Goal: Transaction & Acquisition: Purchase product/service

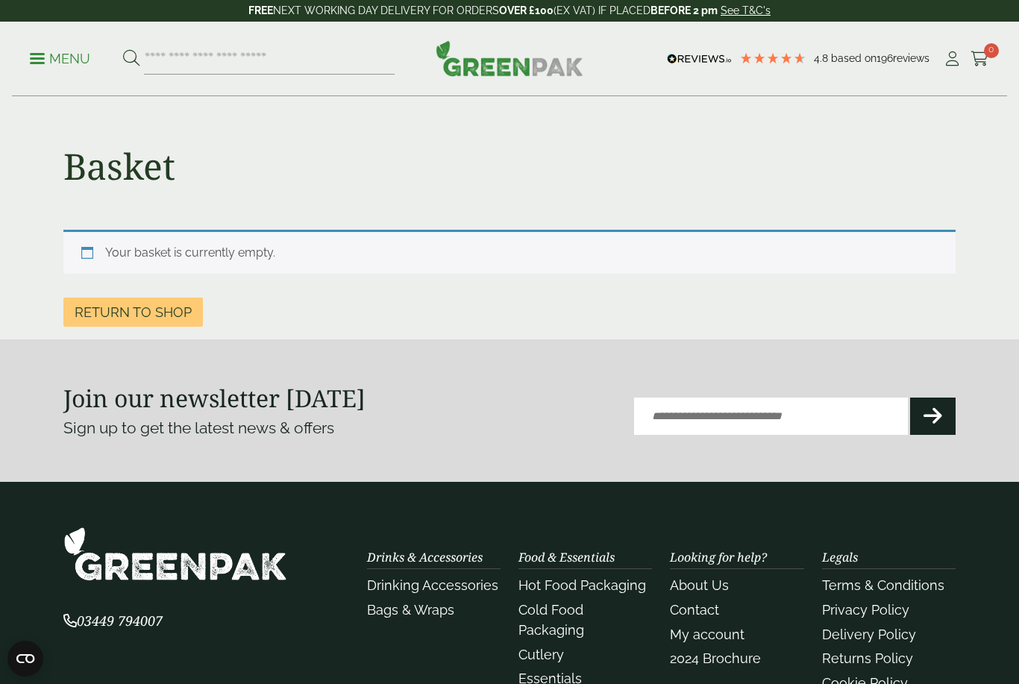
click at [96, 311] on link "Return to shop" at bounding box center [133, 312] width 140 height 29
click at [42, 53] on link "Menu" at bounding box center [60, 57] width 60 height 15
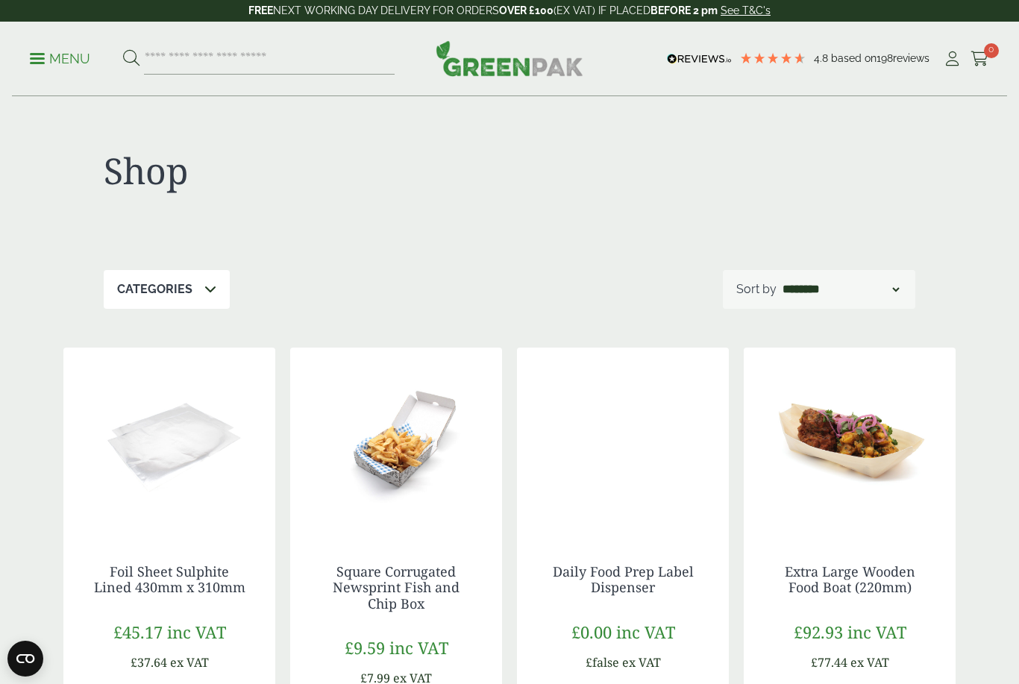
click at [46, 57] on p "Menu" at bounding box center [60, 59] width 60 height 18
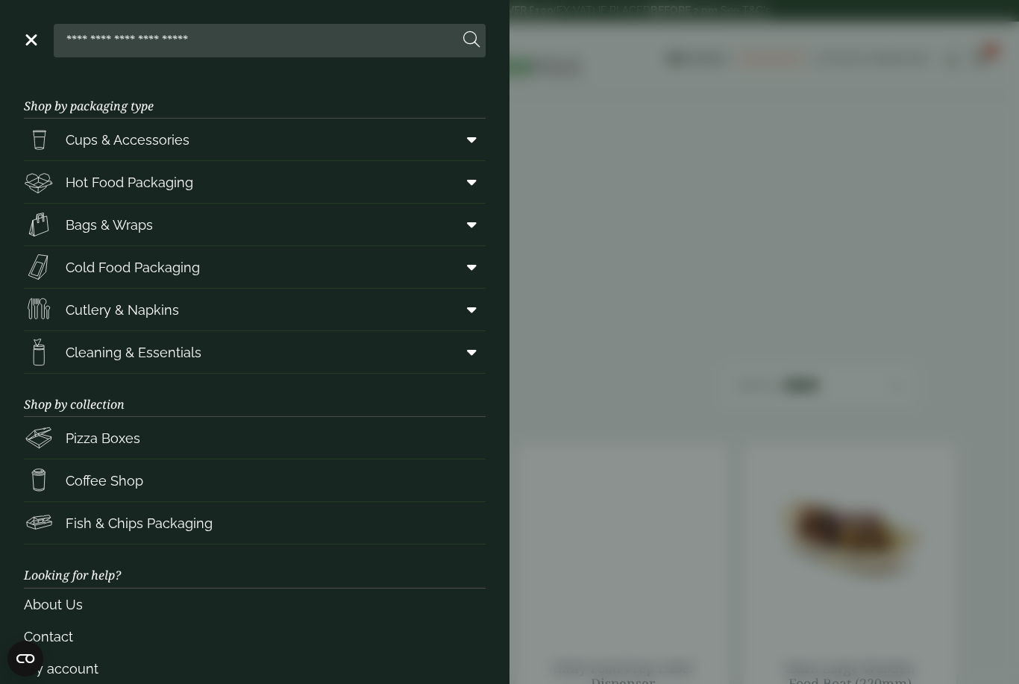
click at [72, 132] on span "Cups & Accessories" at bounding box center [128, 140] width 124 height 20
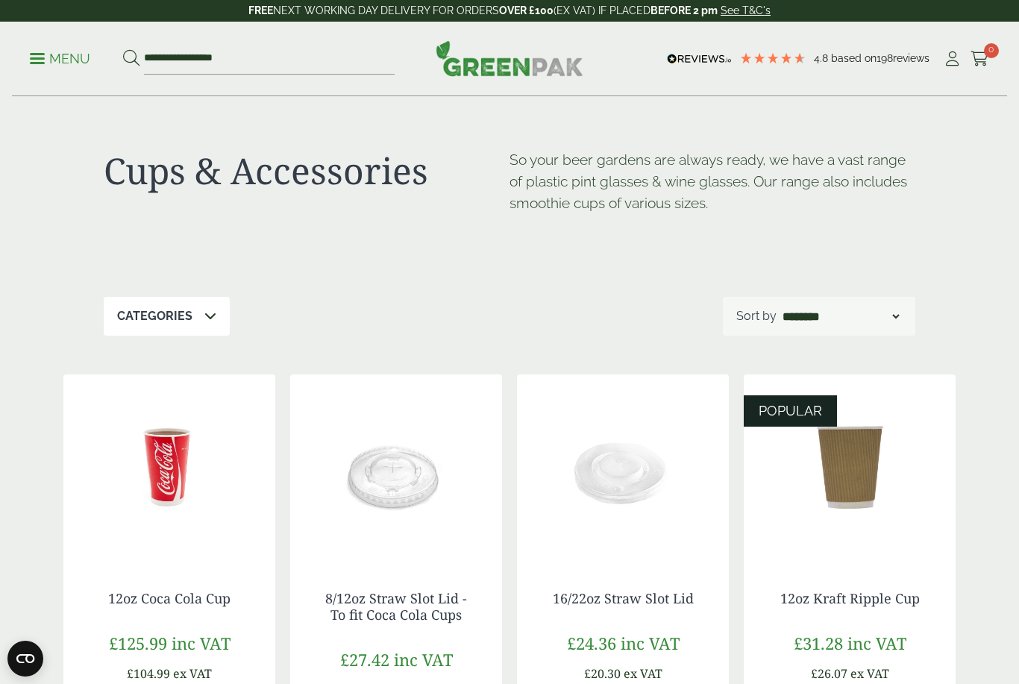
click at [209, 307] on span at bounding box center [210, 316] width 12 height 18
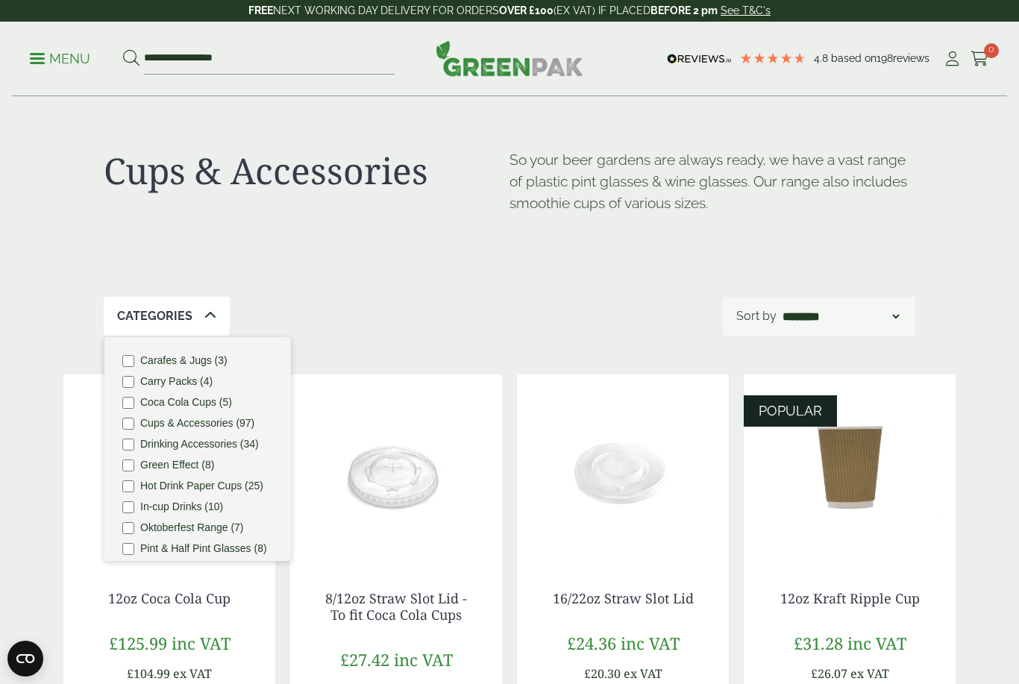
click at [204, 311] on icon at bounding box center [210, 316] width 12 height 12
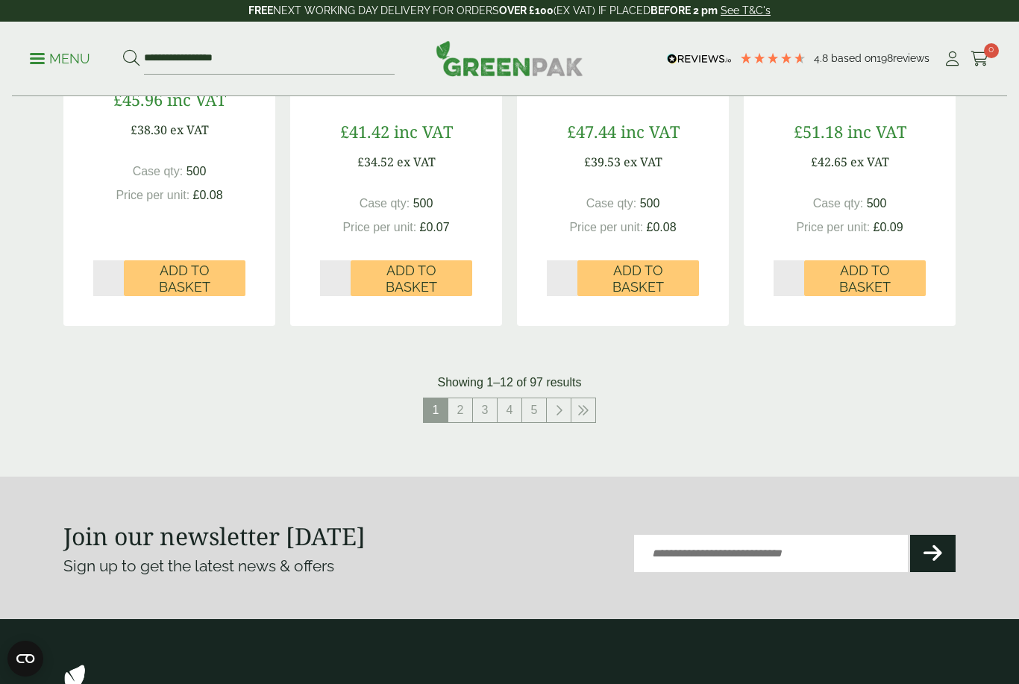
scroll to position [1534, 0]
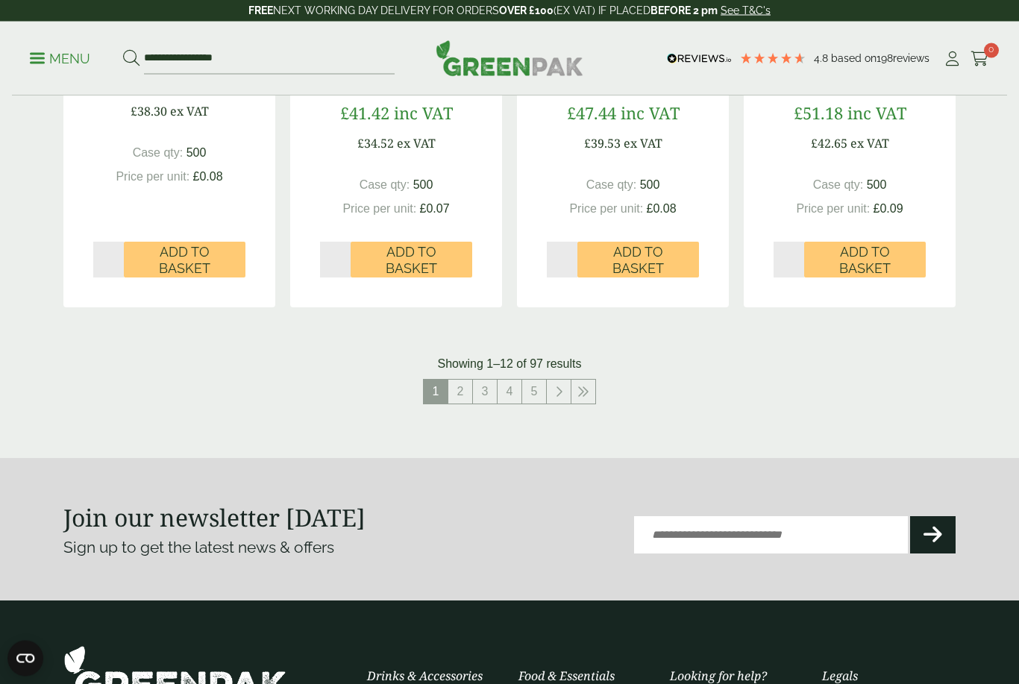
click at [461, 384] on link "2" at bounding box center [460, 393] width 24 height 24
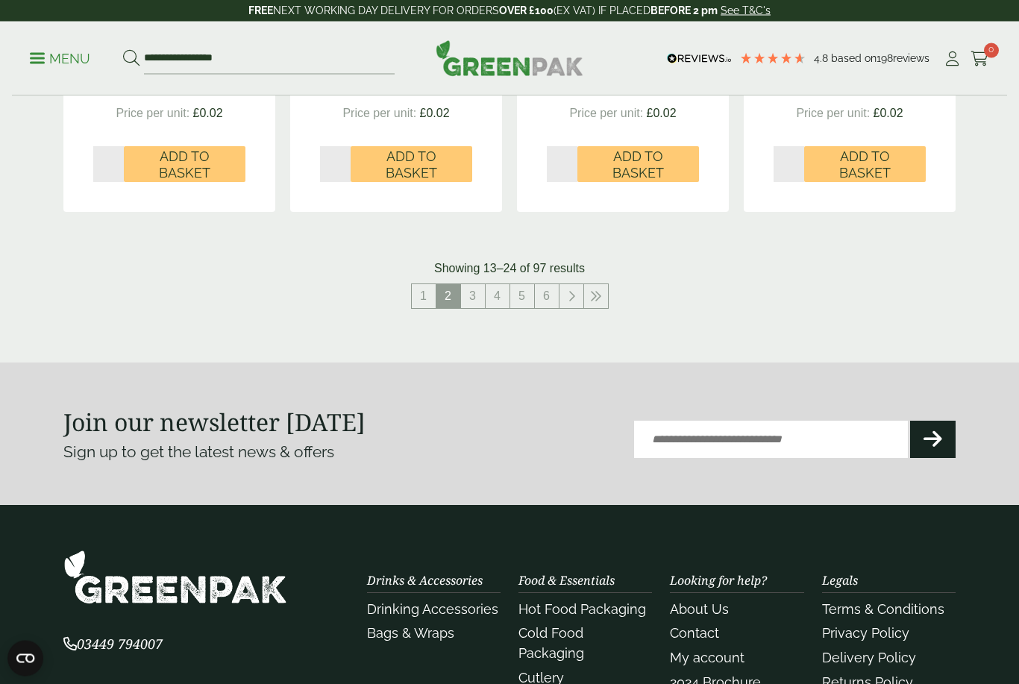
scroll to position [1630, 0]
click at [475, 287] on link "3" at bounding box center [473, 296] width 24 height 24
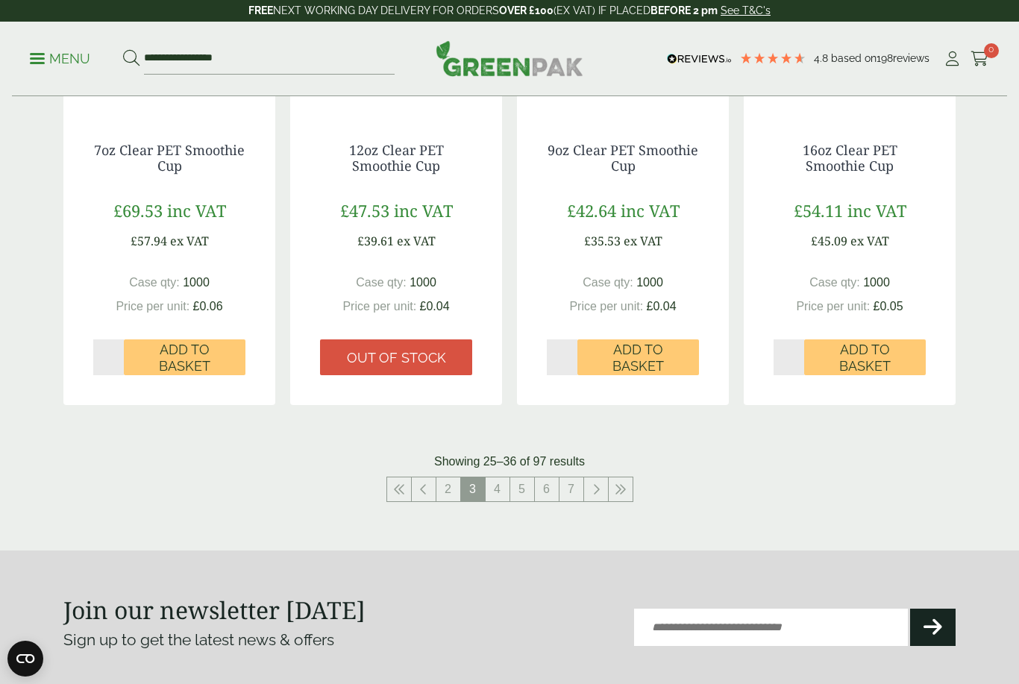
scroll to position [1436, 0]
click at [500, 488] on link "4" at bounding box center [498, 490] width 24 height 24
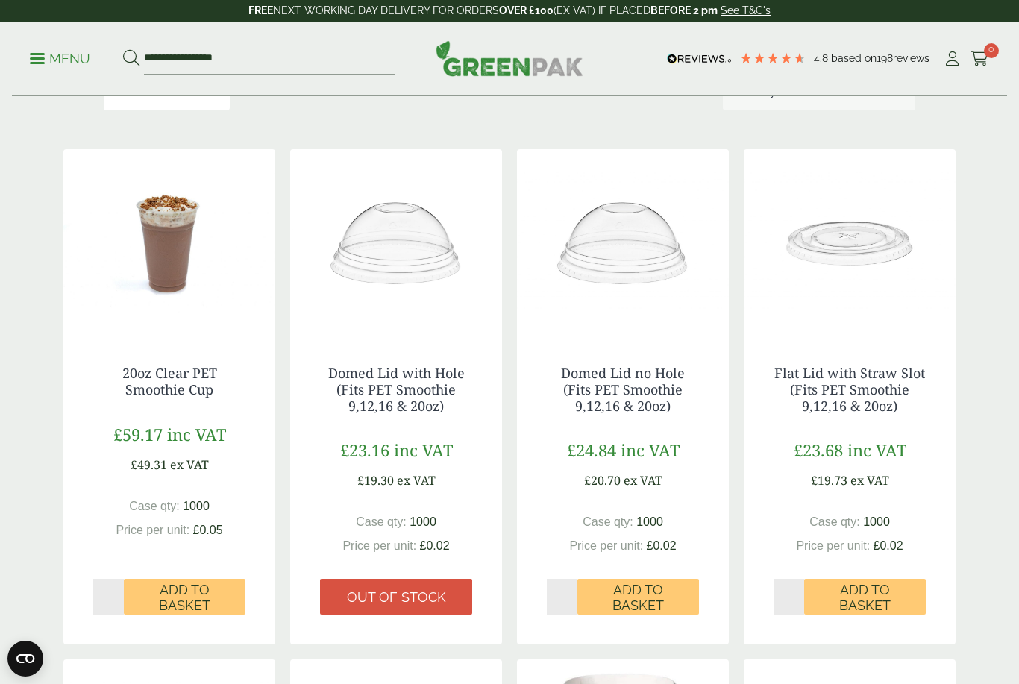
scroll to position [225, 0]
click at [863, 387] on link "Flat Lid with Straw Slot (Fits PET Smoothie 9,12,16 & 20oz)" at bounding box center [850, 390] width 151 height 50
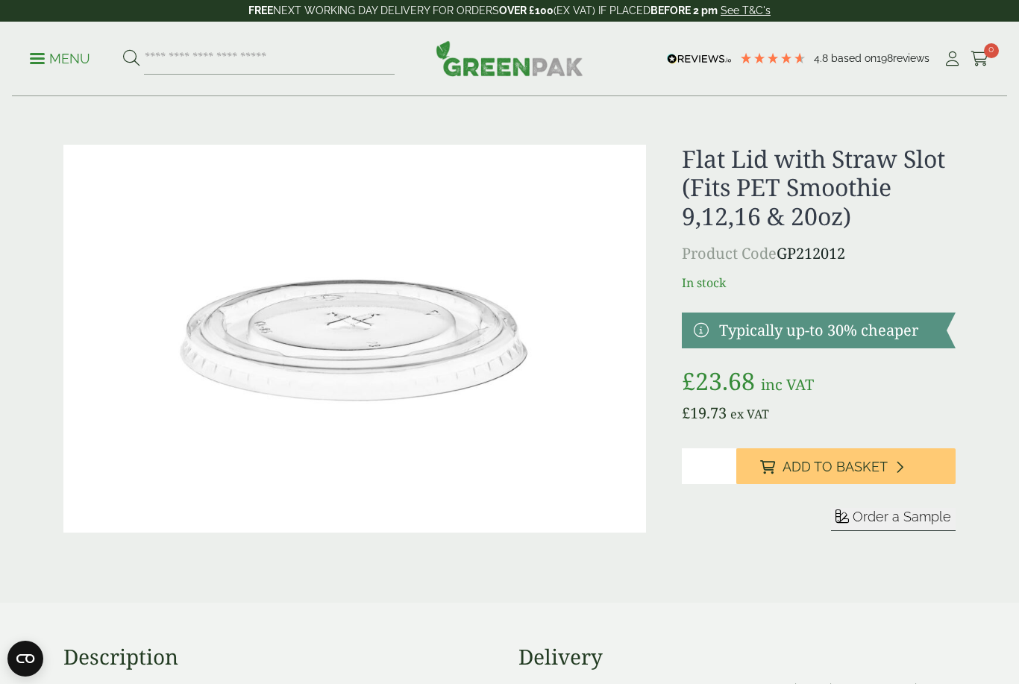
click at [901, 525] on button "Order a Sample" at bounding box center [893, 519] width 125 height 23
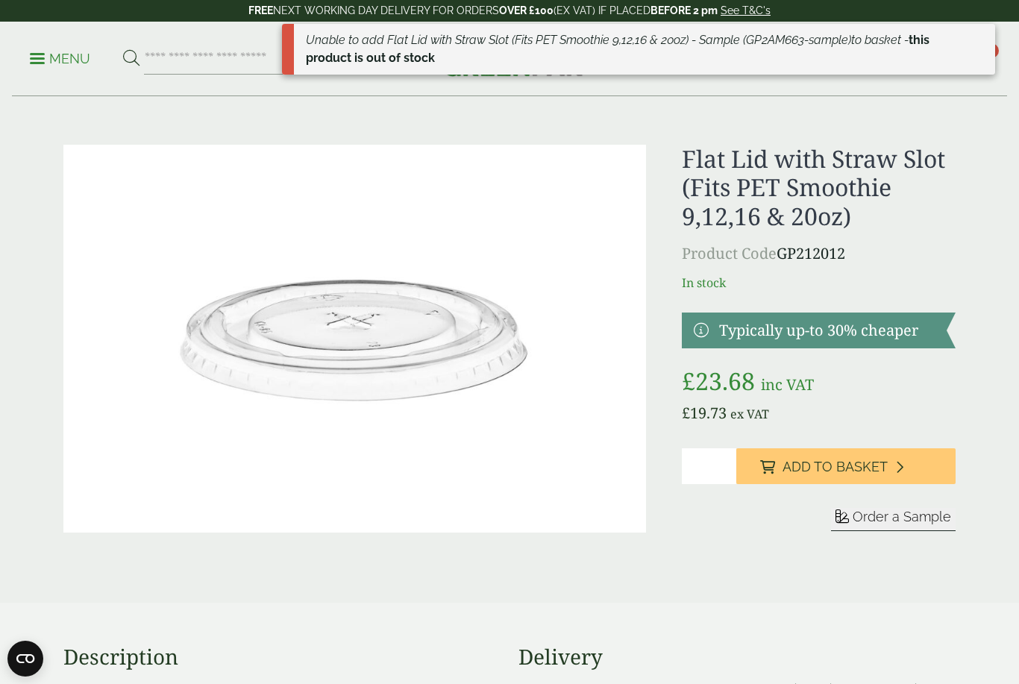
click at [898, 514] on span "Order a Sample" at bounding box center [902, 517] width 99 height 16
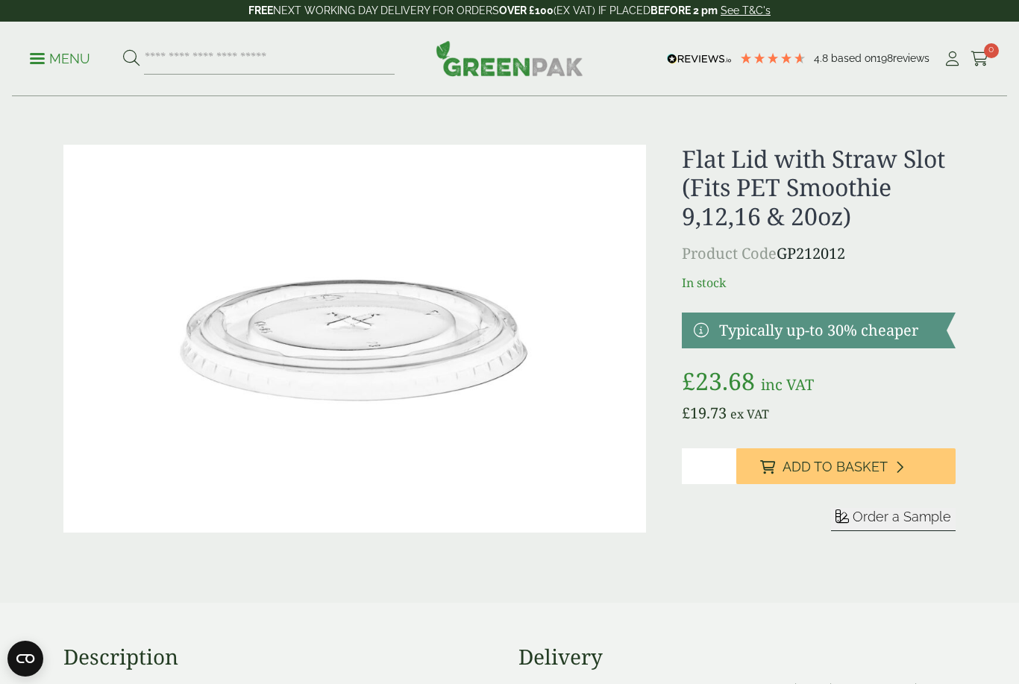
click at [794, 463] on span "Add to Basket" at bounding box center [835, 467] width 105 height 16
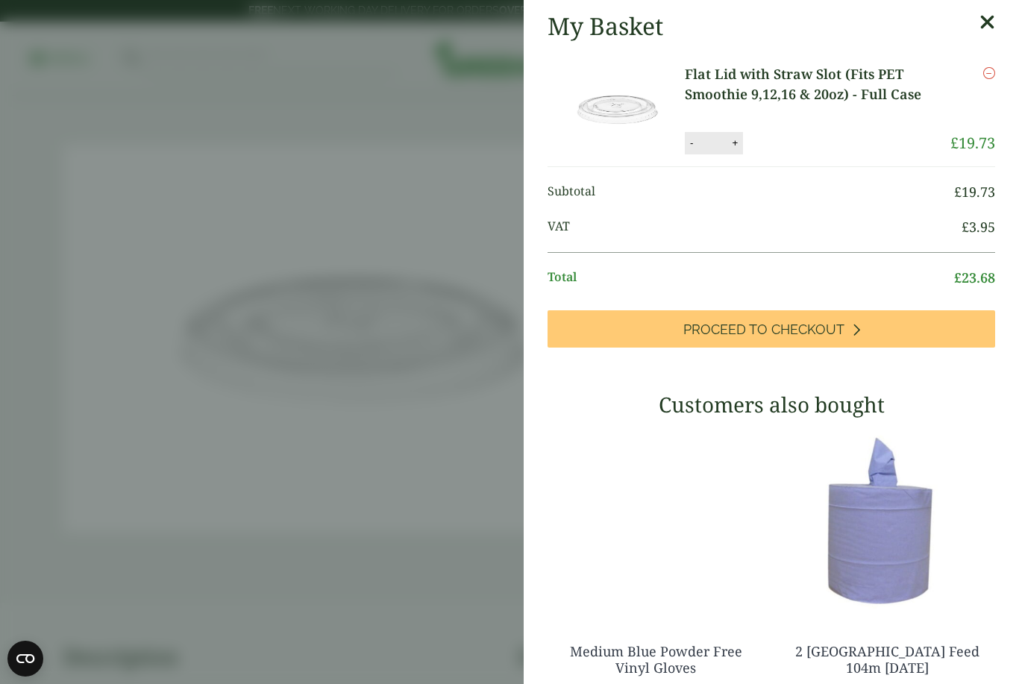
click at [396, 551] on aside "My Basket Flat Lid with Straw Slot (Fits PET Smoothie 9,12,16 & 20oz) - Full Ca…" at bounding box center [509, 342] width 1019 height 684
